Goal: Check status: Check status

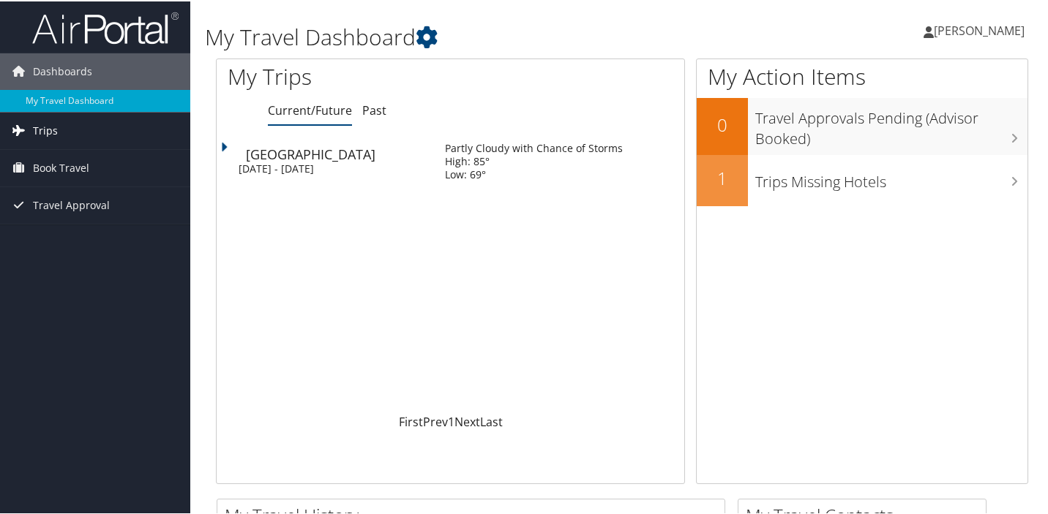
click at [48, 131] on span "Trips" at bounding box center [45, 129] width 25 height 37
click at [442, 163] on td "Partly Cloudy with Chance of Storms High: 85° Low: 69°" at bounding box center [548, 160] width 236 height 53
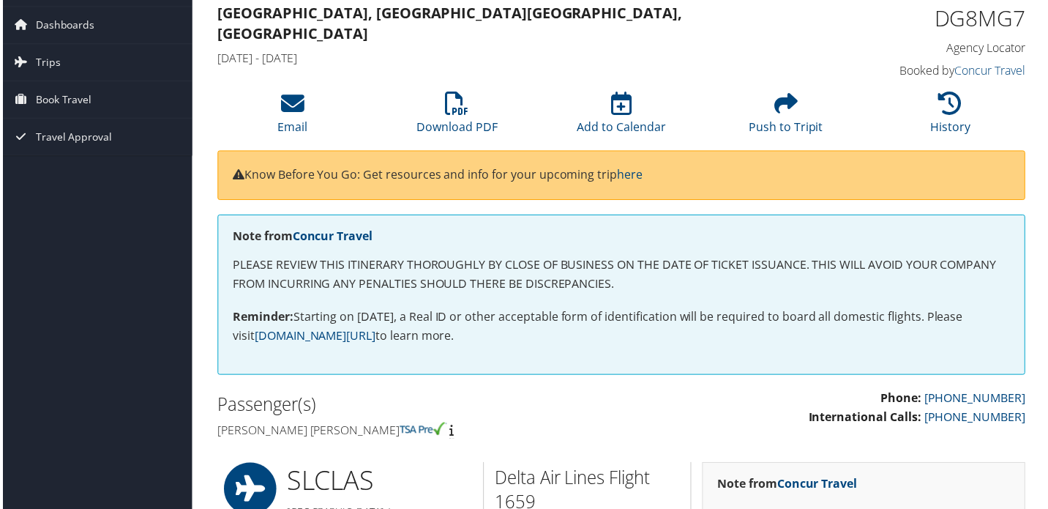
scroll to position [51, 0]
